Goal: Task Accomplishment & Management: Manage account settings

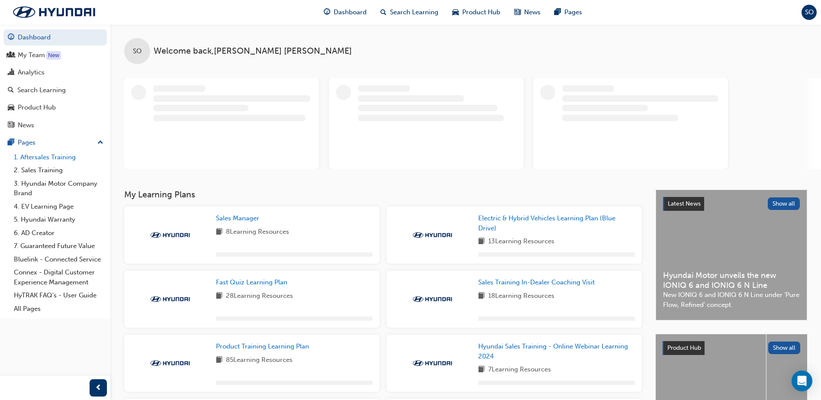
click at [51, 157] on link "1. Aftersales Training" at bounding box center [58, 157] width 97 height 13
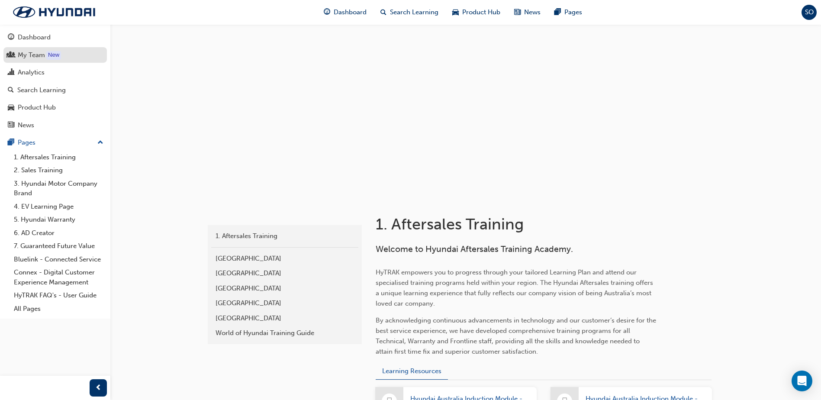
click at [30, 55] on div "My Team" at bounding box center [31, 55] width 27 height 10
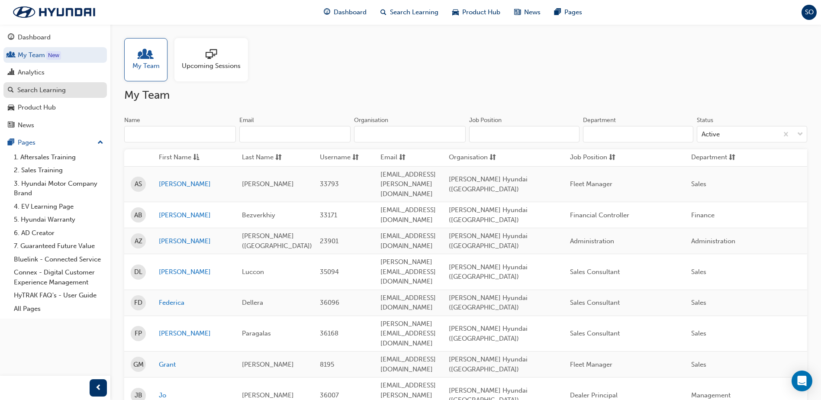
click at [46, 91] on div "Search Learning" at bounding box center [41, 90] width 48 height 10
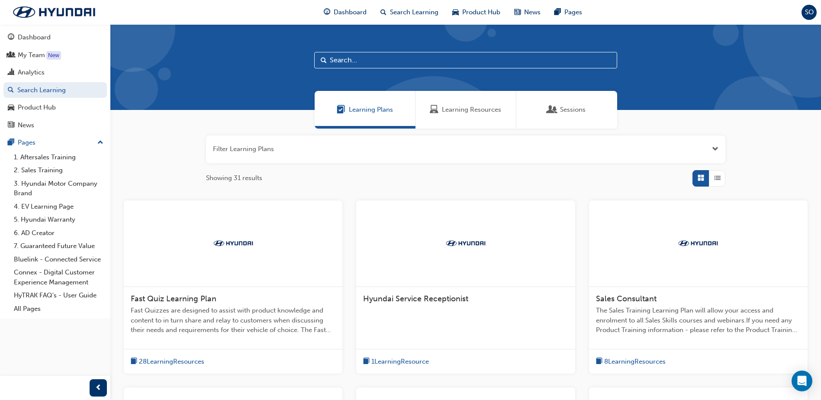
click at [337, 57] on input "text" at bounding box center [465, 60] width 303 height 16
type input "Palisade"
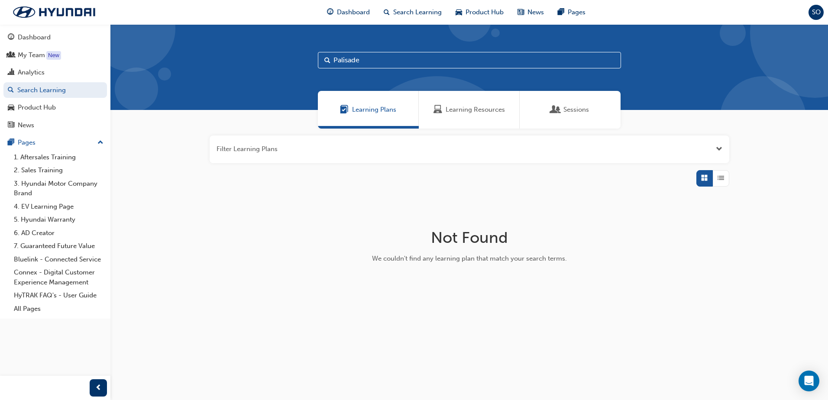
click at [573, 112] on span "Sessions" at bounding box center [576, 110] width 26 height 10
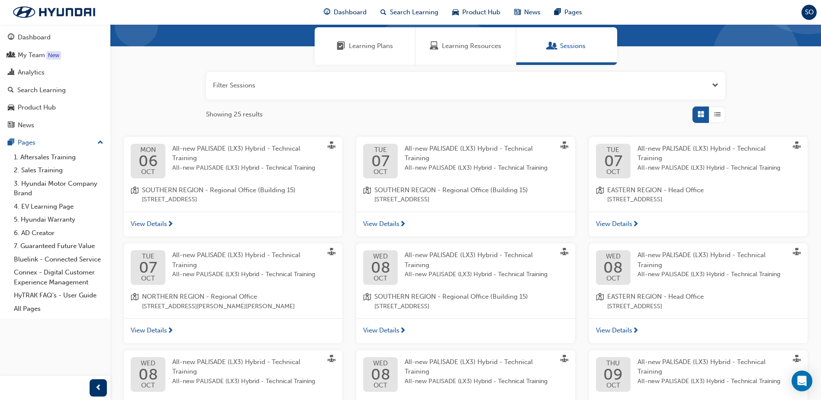
scroll to position [130, 0]
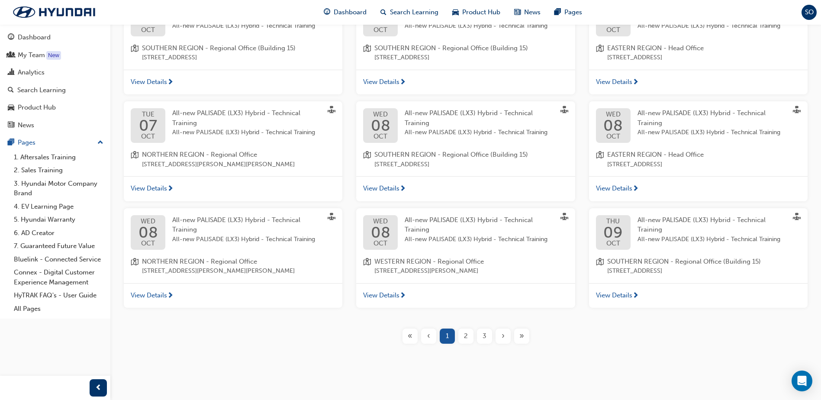
click at [462, 336] on div "2" at bounding box center [465, 336] width 15 height 15
click at [466, 335] on span "2" at bounding box center [466, 336] width 4 height 10
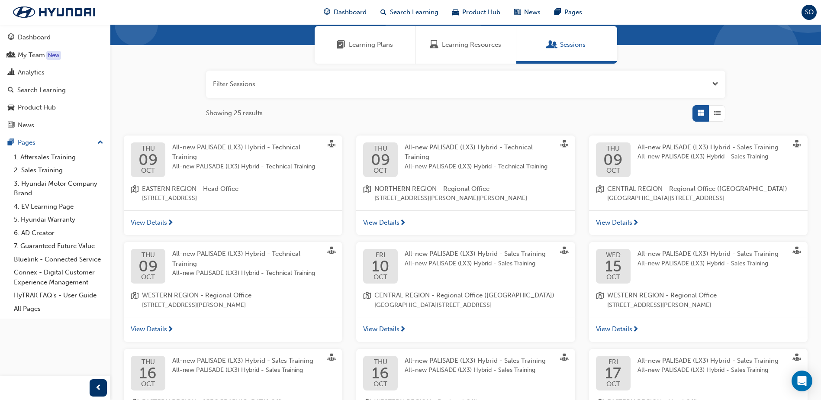
scroll to position [206, 0]
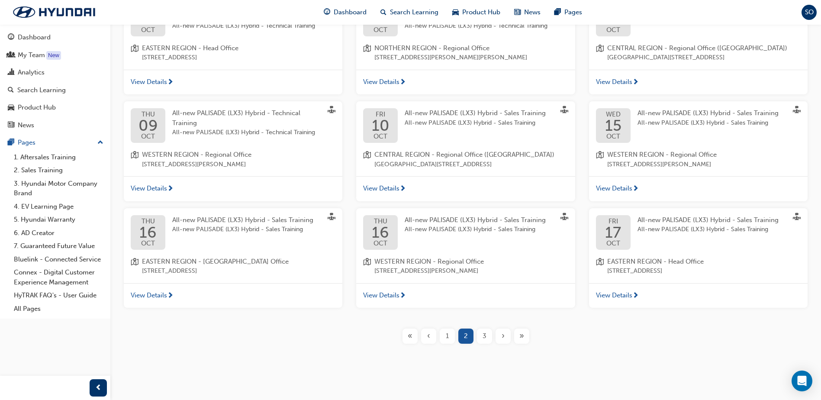
click at [497, 235] on span "All-new PALISADE (LX3) Hybrid - Sales Training" at bounding box center [475, 230] width 141 height 10
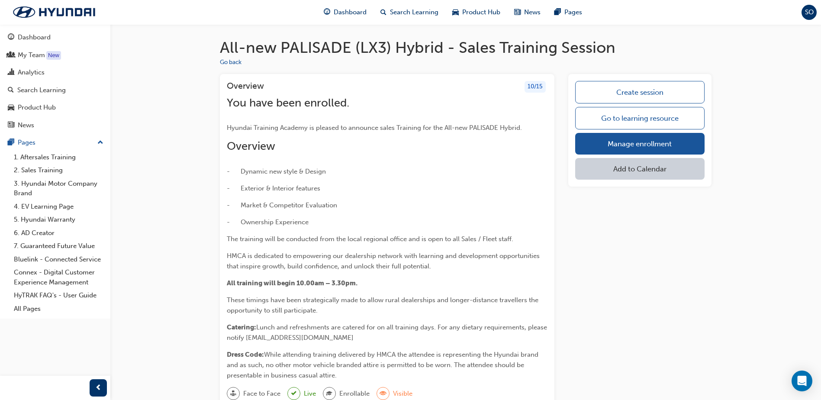
click at [533, 86] on div "10 / 15" at bounding box center [535, 87] width 21 height 12
click at [534, 87] on div "10 / 15" at bounding box center [535, 87] width 21 height 12
click at [478, 122] on p "Hyundai Training Academy is pleased to announce sales Training for the All-new …" at bounding box center [387, 127] width 321 height 10
click at [629, 142] on link "Manage enrollment" at bounding box center [639, 144] width 129 height 22
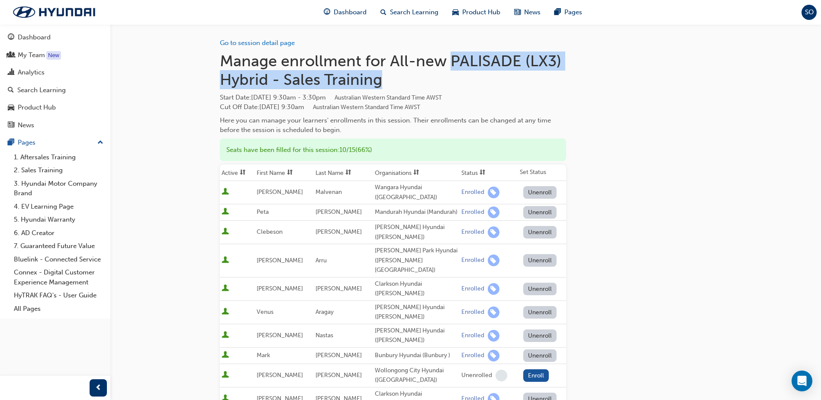
drag, startPoint x: 451, startPoint y: 57, endPoint x: 542, endPoint y: 86, distance: 94.6
click at [542, 86] on h1 "Manage enrollment for All-new PALISADE (LX3) Hybrid - Sales Training" at bounding box center [393, 71] width 346 height 38
copy h1 "PALISADE (LX3) Hybrid - Sales Training"
click at [401, 14] on span "Search Learning" at bounding box center [414, 12] width 48 height 10
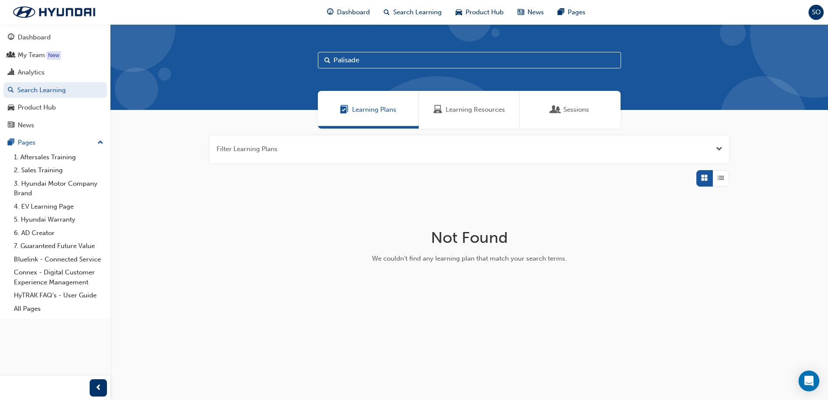
click at [579, 113] on span "Sessions" at bounding box center [576, 110] width 26 height 10
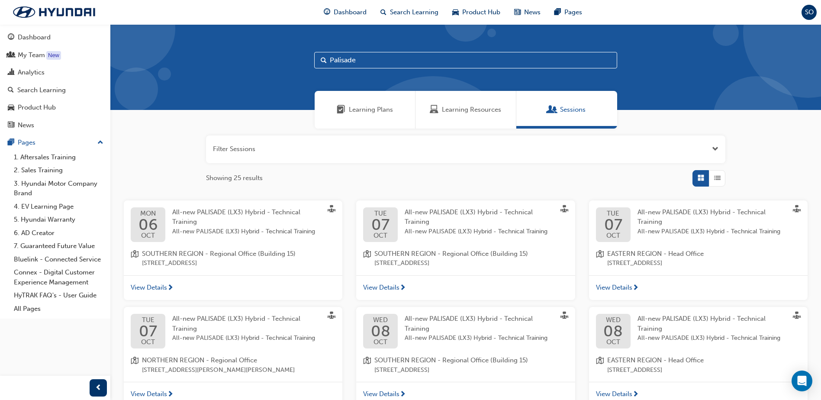
drag, startPoint x: 389, startPoint y: 61, endPoint x: 261, endPoint y: 59, distance: 127.3
click at [239, 60] on div "Palisade" at bounding box center [465, 67] width 711 height 86
paste input "ALISADE (LX3) Hybrid - Sales Training"
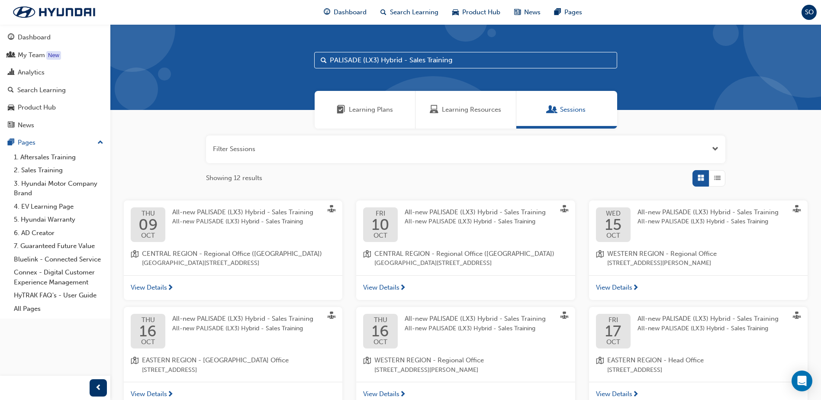
type input "PALISADE (LX3) Hybrid - Sales Training"
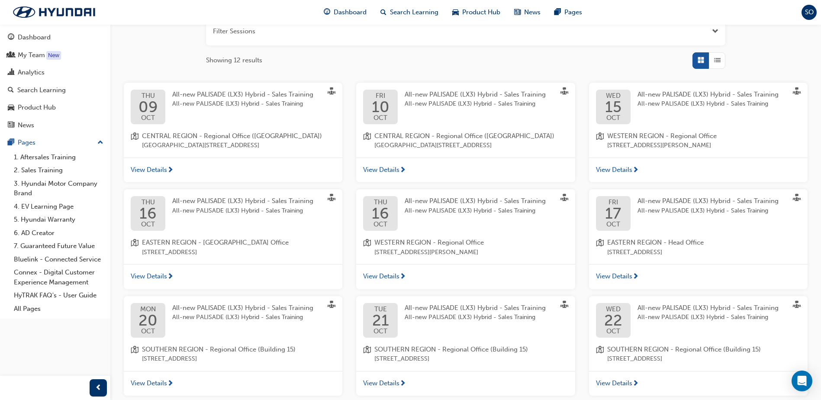
scroll to position [130, 0]
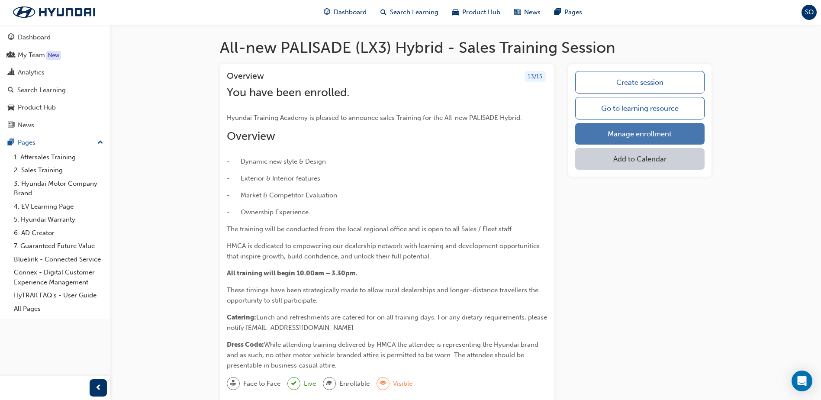
click at [638, 137] on link "Manage enrollment" at bounding box center [639, 134] width 129 height 22
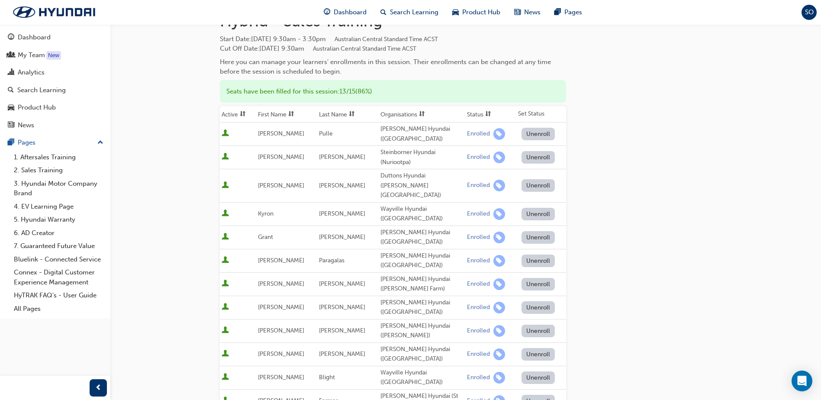
scroll to position [43, 0]
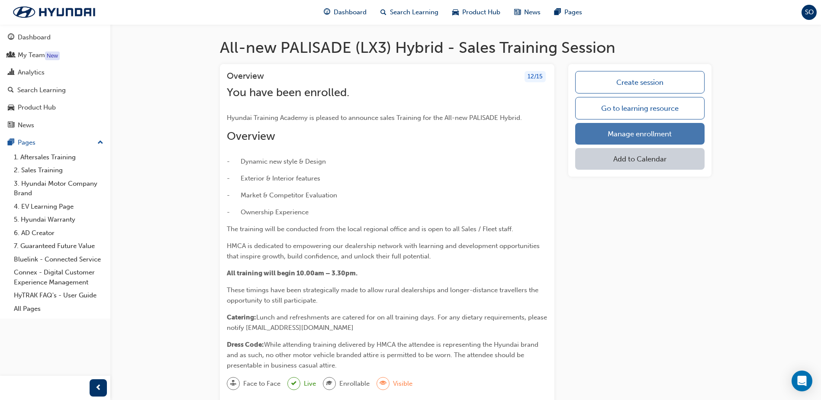
click at [609, 134] on link "Manage enrollment" at bounding box center [639, 134] width 129 height 22
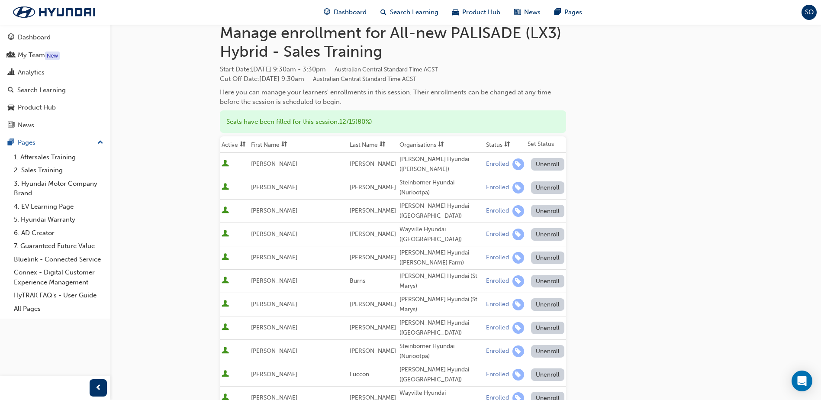
scroll to position [43, 0]
